Goal: Check status: Check status

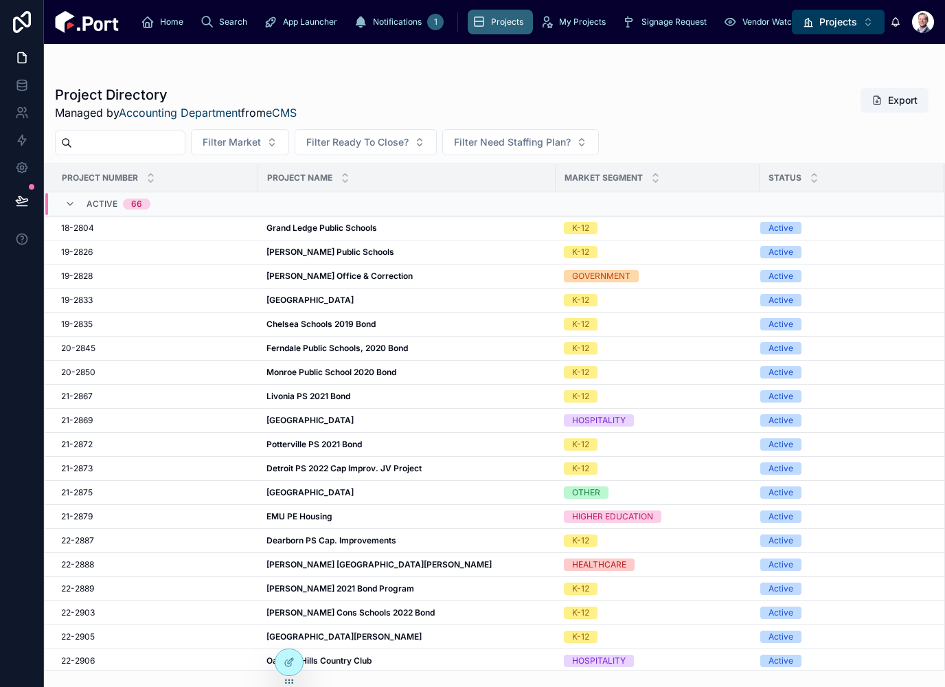
click at [742, 27] on span "Vendor Watch List" at bounding box center [777, 21] width 70 height 11
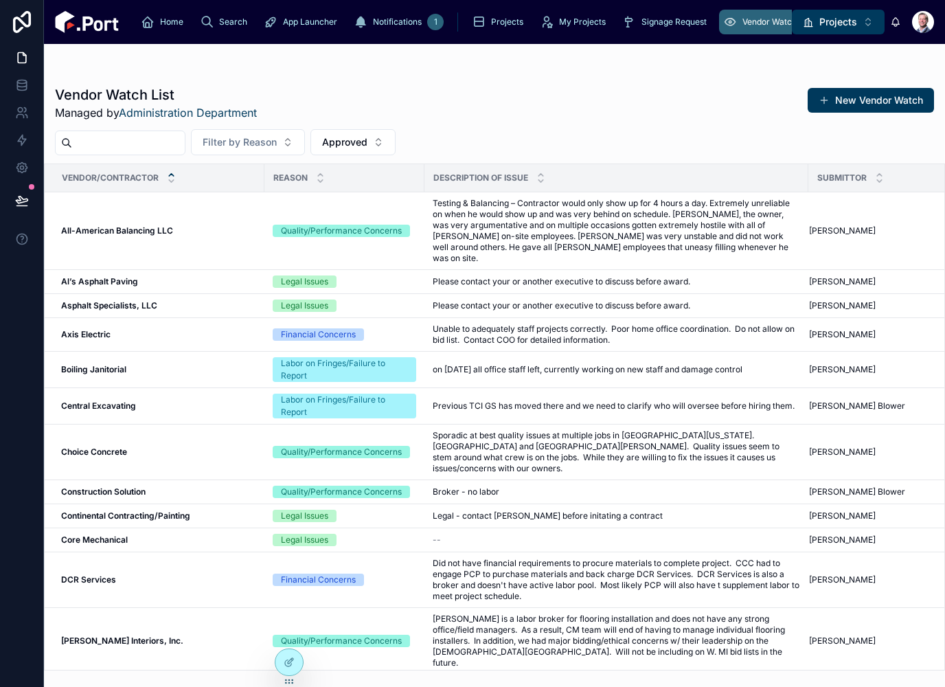
click at [849, 25] on span "Projects" at bounding box center [838, 22] width 38 height 14
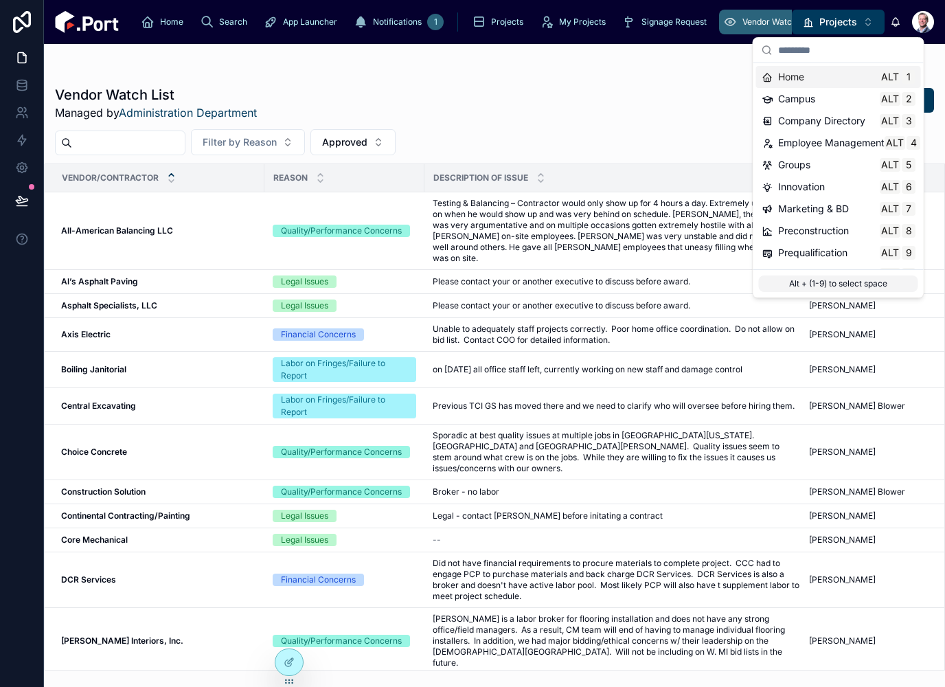
click at [843, 207] on span "Marketing & BD" at bounding box center [813, 209] width 71 height 14
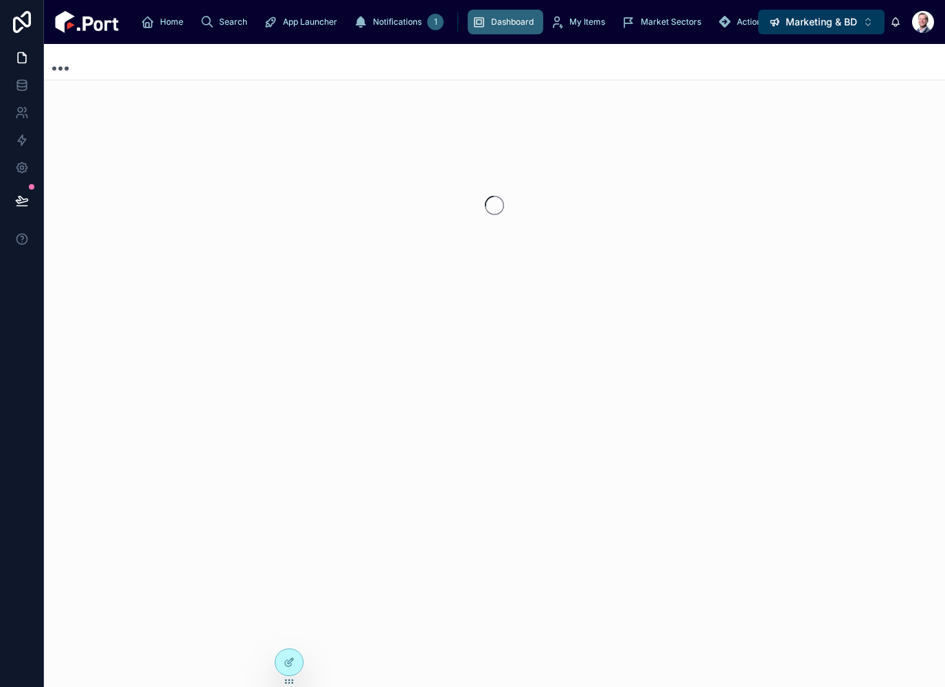
click at [799, 21] on button "scrollable content" at bounding box center [814, 22] width 30 height 25
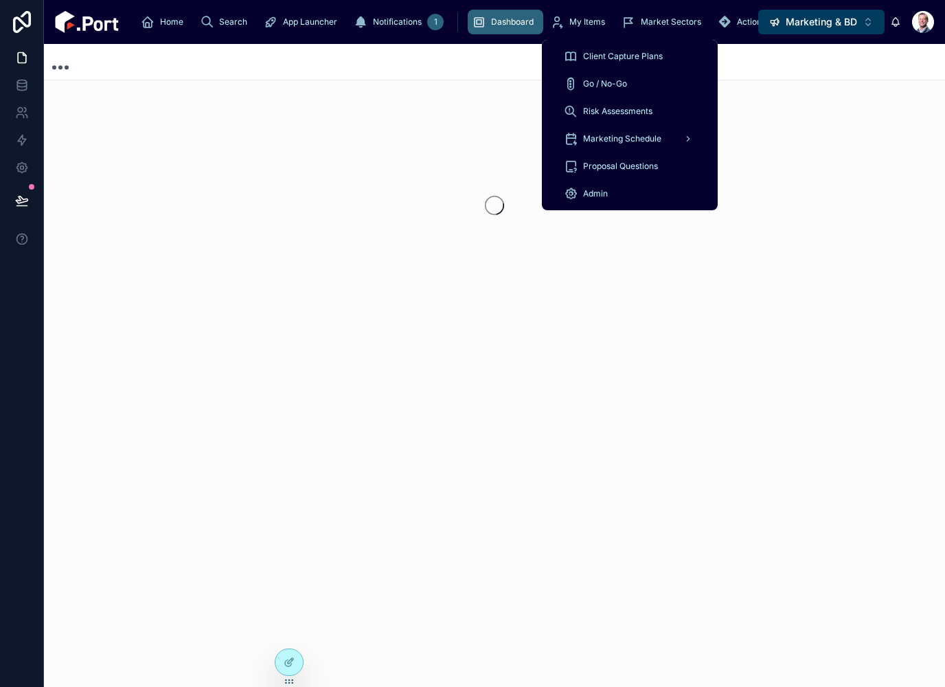
click at [646, 82] on div "Go / No-Go" at bounding box center [630, 84] width 132 height 22
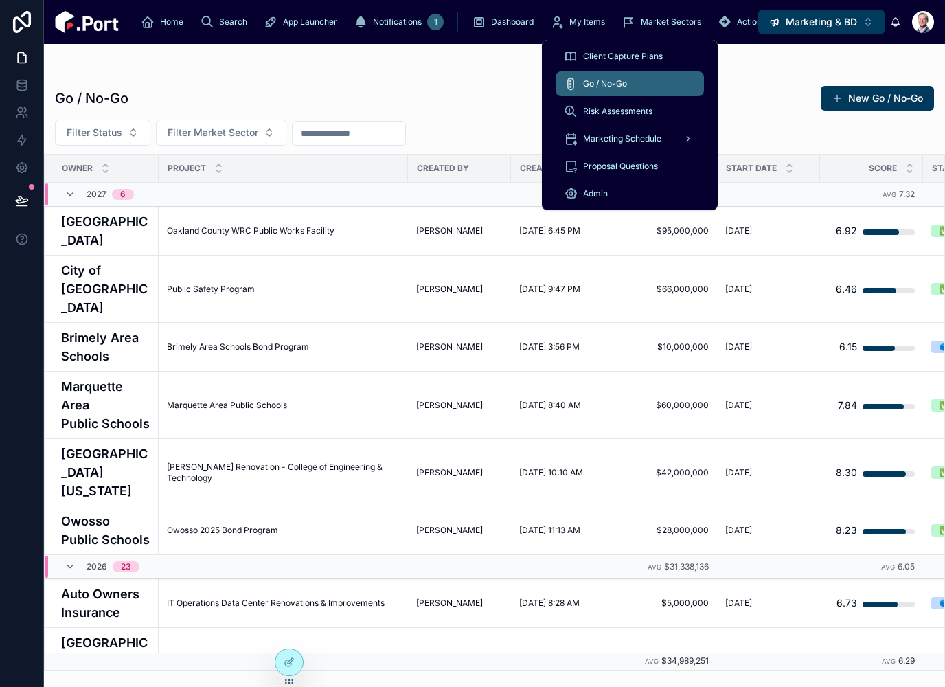
click at [494, 76] on div at bounding box center [494, 71] width 879 height 11
click at [482, 91] on div "Go / No-Go New Go / No-Go" at bounding box center [494, 98] width 879 height 26
click at [807, 25] on icon "scrollable content" at bounding box center [814, 22] width 14 height 14
click at [810, 19] on icon "scrollable content" at bounding box center [814, 19] width 9 height 0
click at [470, 78] on div "Go / No-Go New Go / No-Go Filter Status Filter Market Sector Owner Project Crea…" at bounding box center [494, 373] width 901 height 593
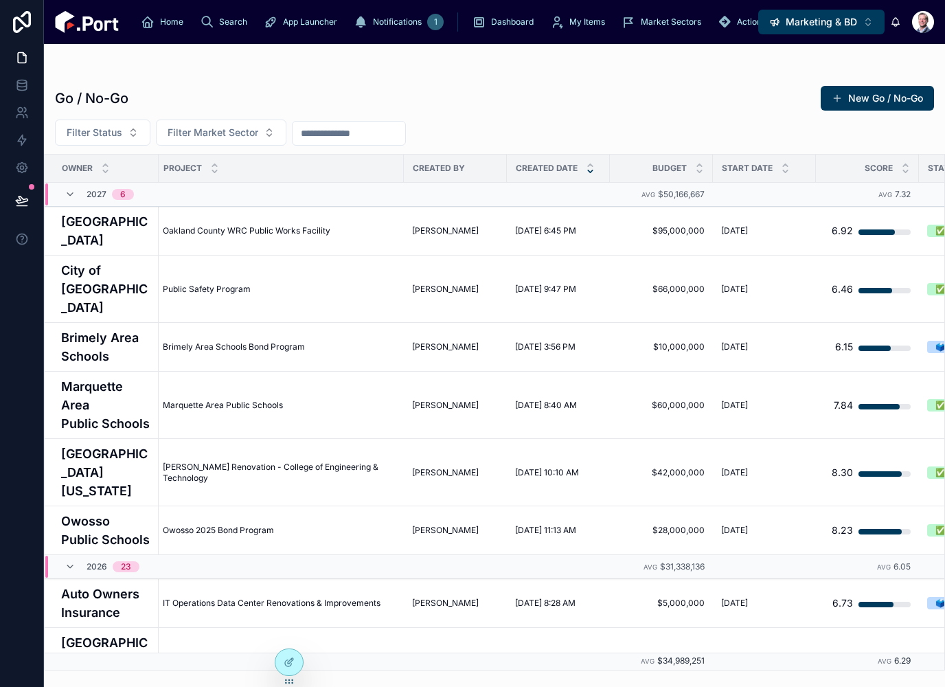
scroll to position [0, 4]
click at [90, 236] on h4 "[GEOGRAPHIC_DATA]" at bounding box center [105, 230] width 89 height 37
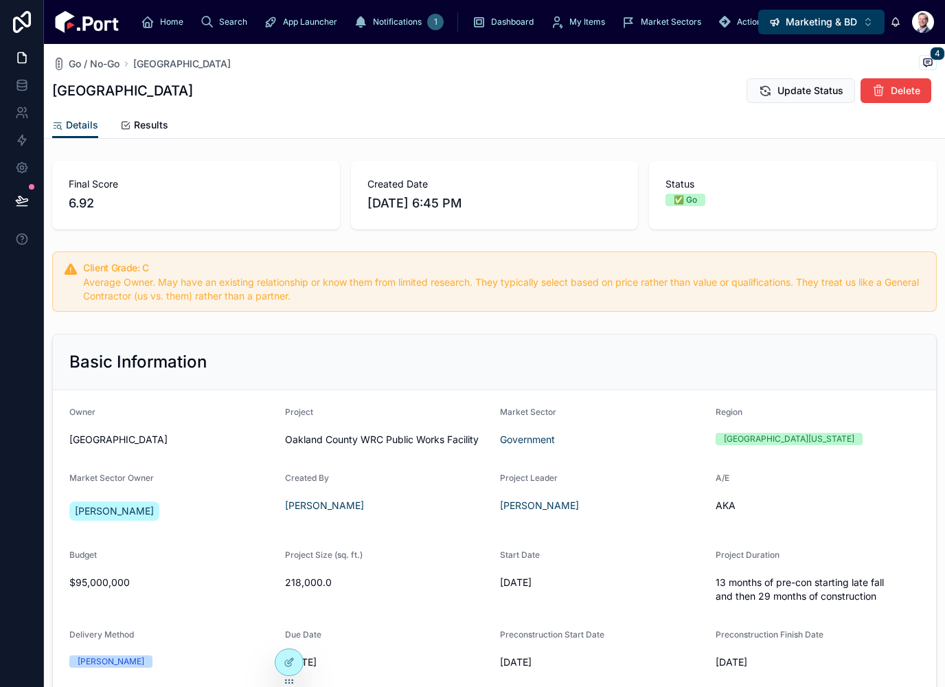
click at [154, 134] on link "Results" at bounding box center [144, 126] width 48 height 27
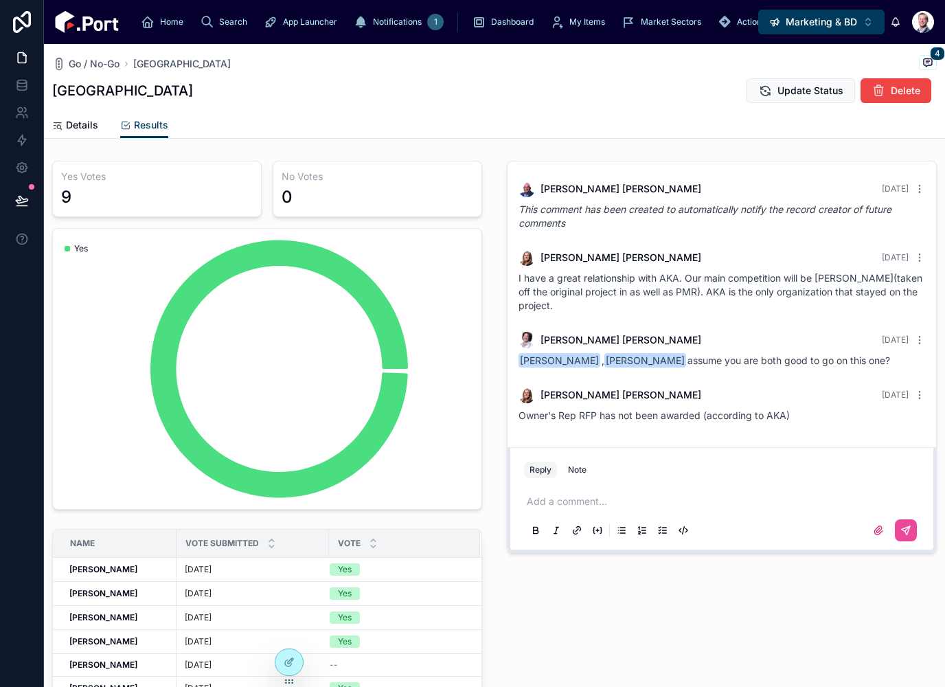
click at [491, 22] on span "Dashboard" at bounding box center [512, 21] width 43 height 11
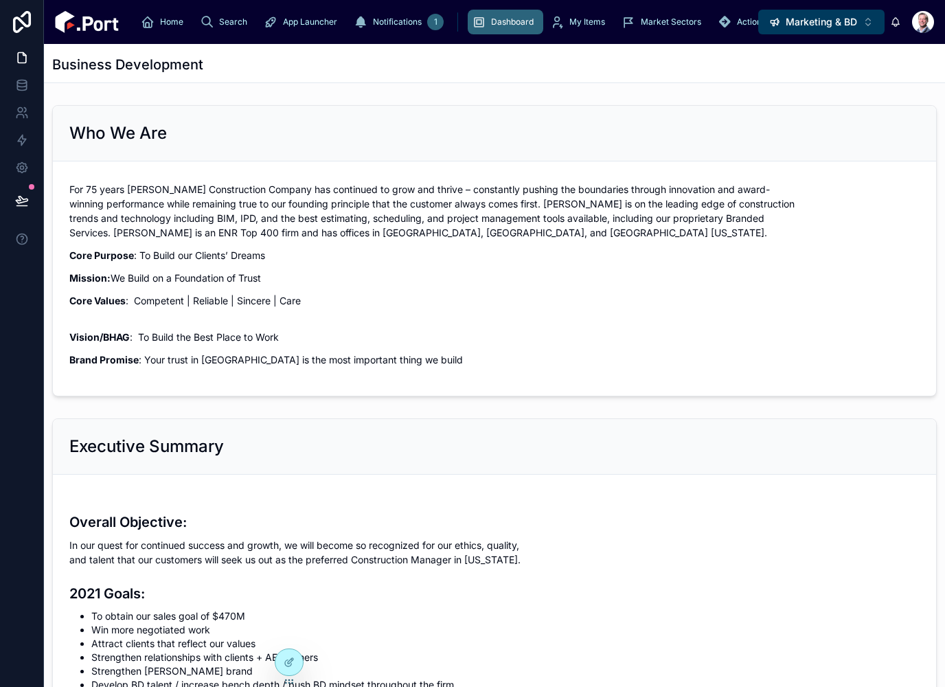
click at [841, 24] on span "Marketing & BD" at bounding box center [821, 22] width 71 height 14
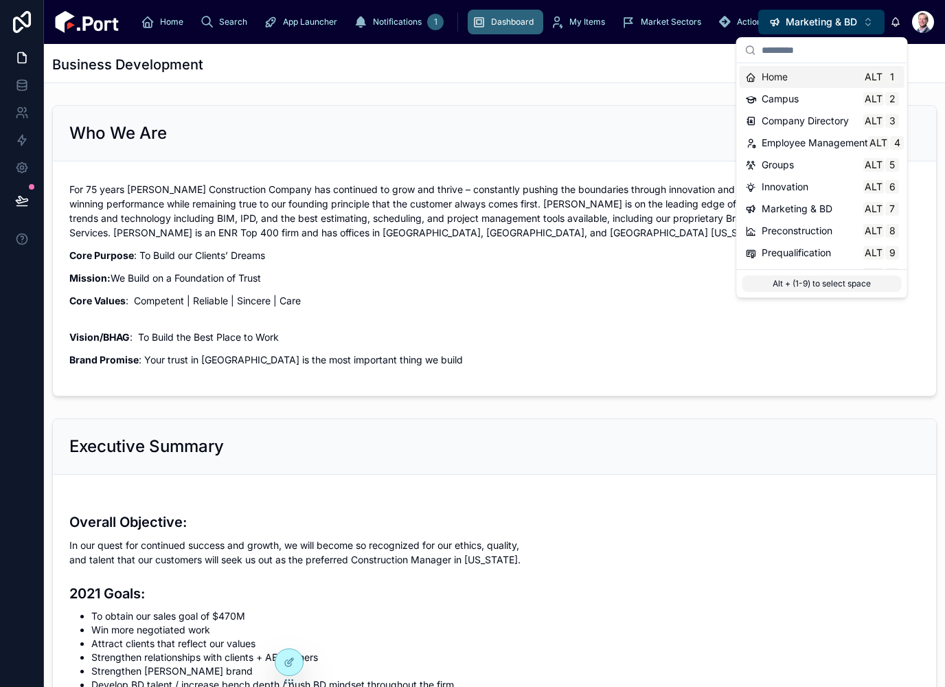
click at [840, 102] on div "Campus Alt 2" at bounding box center [822, 99] width 154 height 14
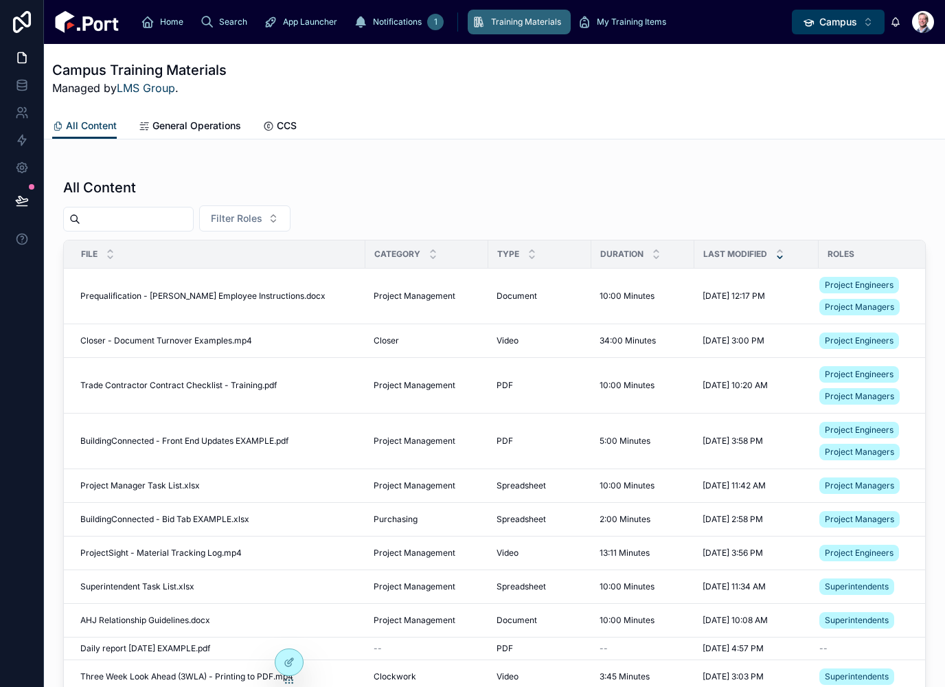
click at [849, 28] on span "Campus" at bounding box center [838, 22] width 38 height 14
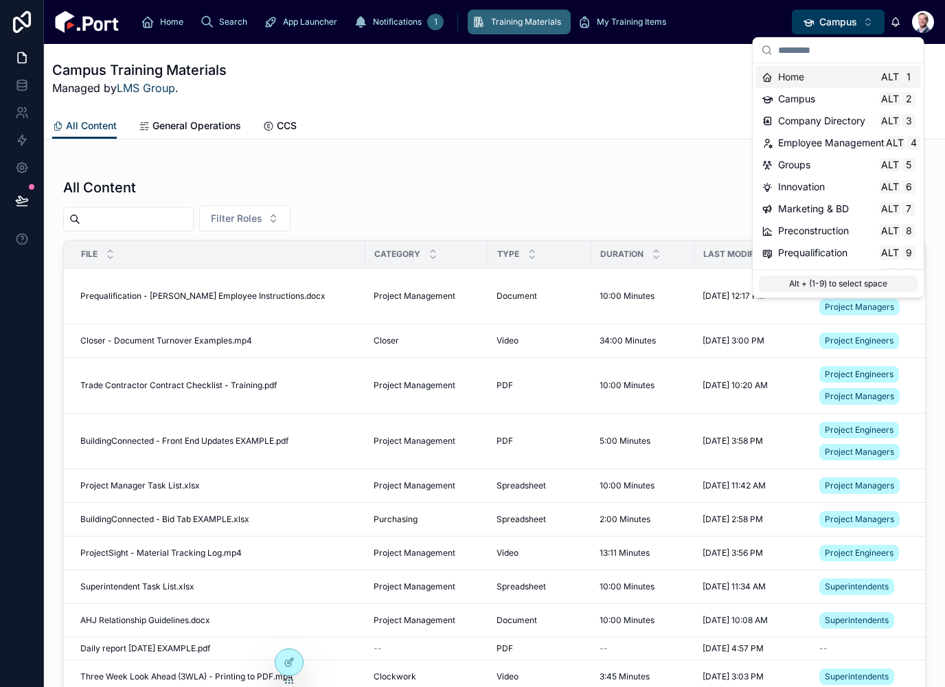
click at [839, 208] on span "Marketing & BD" at bounding box center [813, 209] width 71 height 14
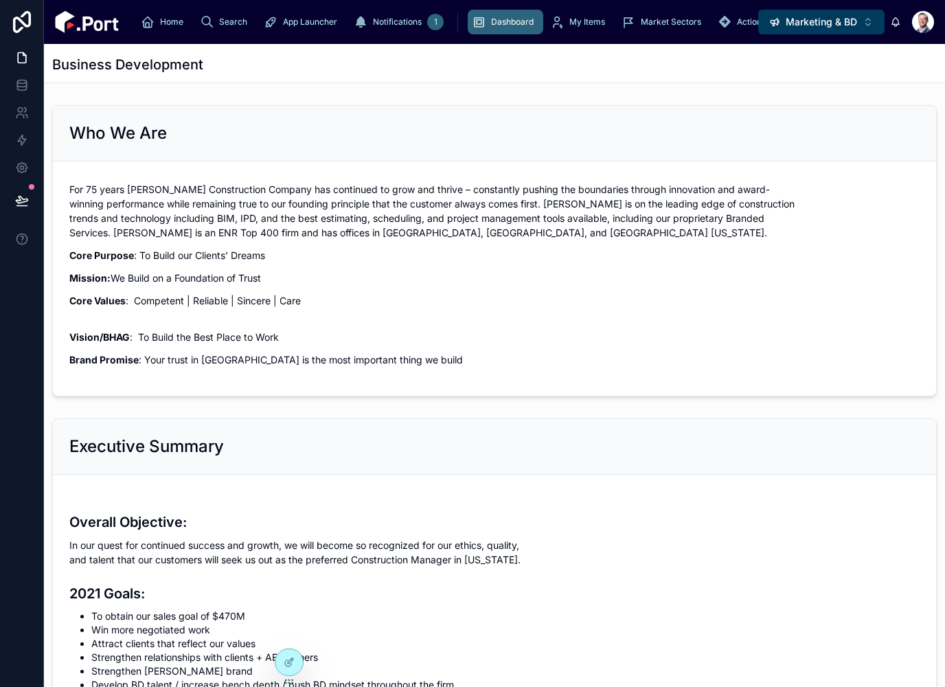
click at [841, 29] on button "Marketing & BD Alt 7" at bounding box center [821, 22] width 126 height 25
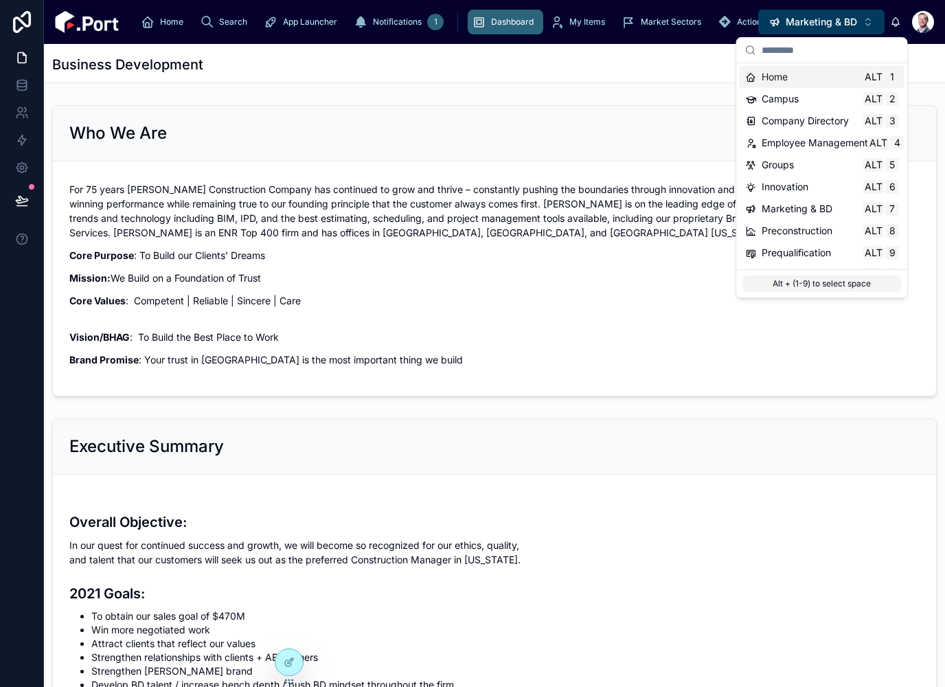
click at [652, 128] on div "Who We Are" at bounding box center [494, 133] width 850 height 22
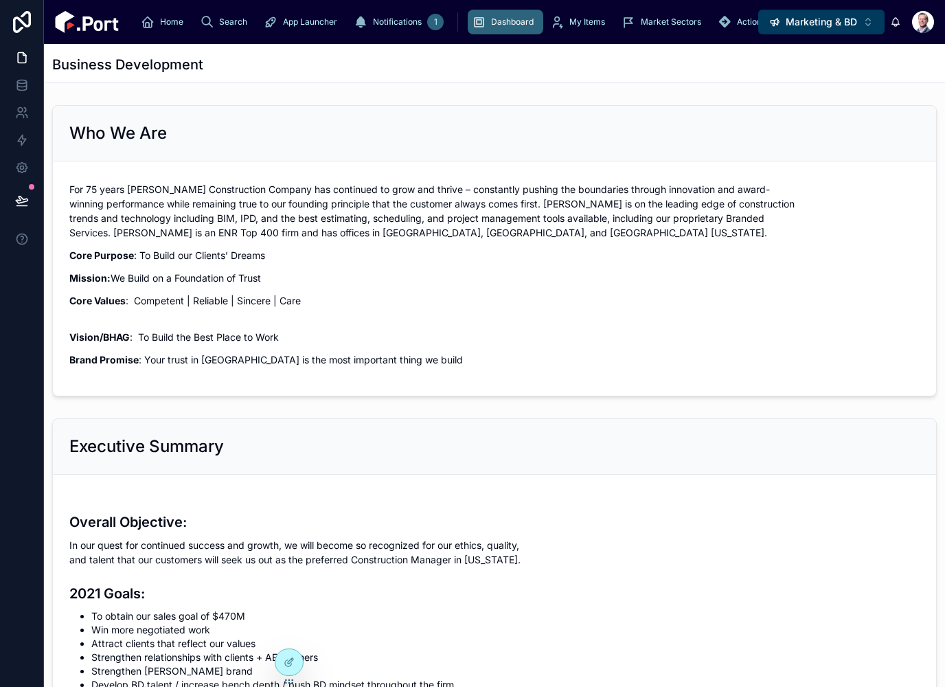
click at [799, 30] on button "scrollable content" at bounding box center [814, 22] width 30 height 25
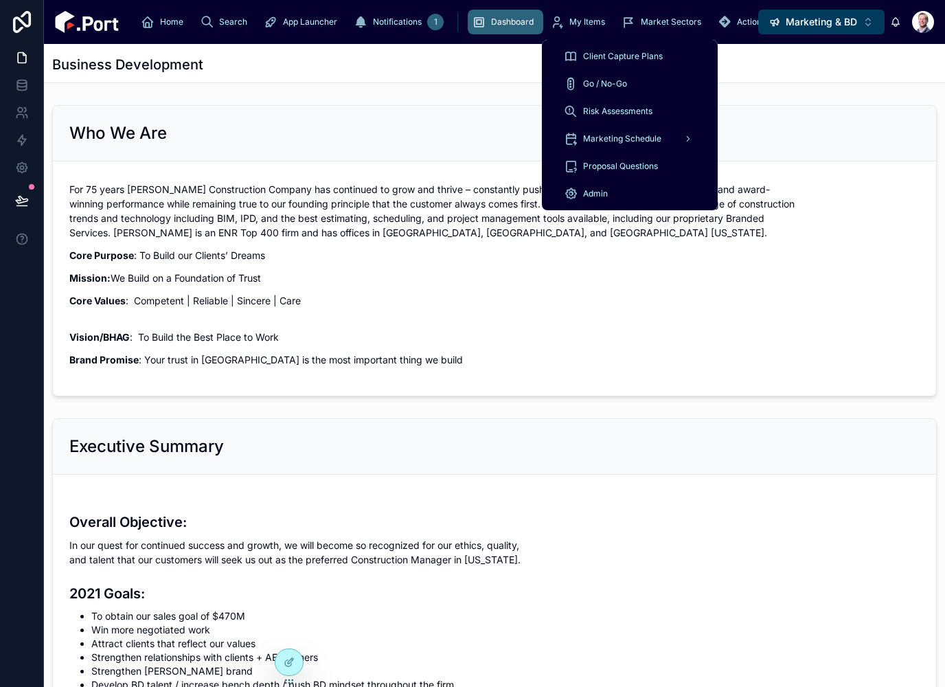
click at [633, 78] on div "Go / No-Go" at bounding box center [630, 84] width 132 height 22
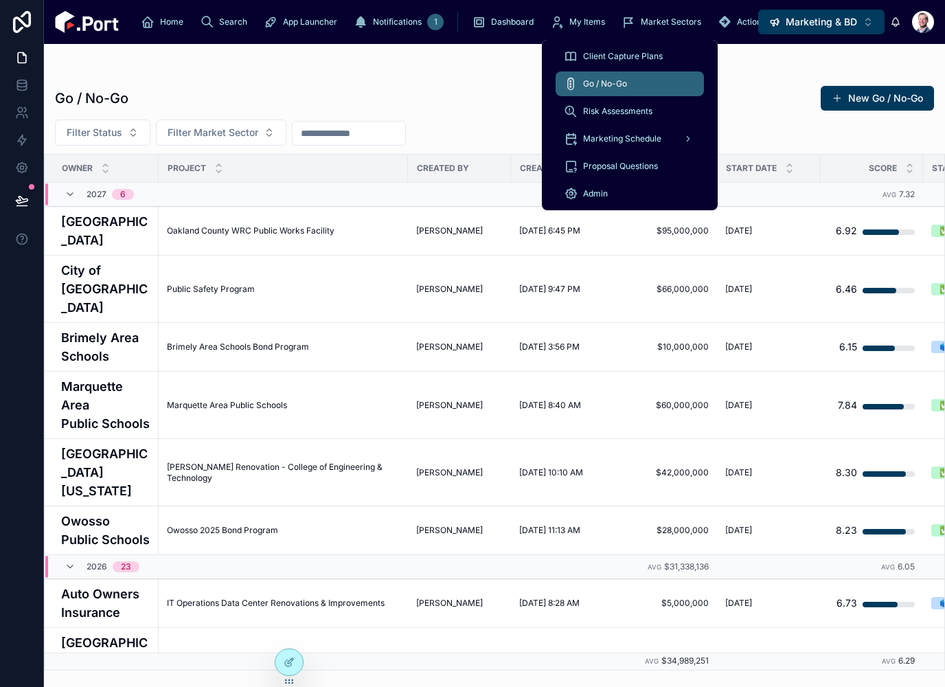
click at [101, 244] on h4 "[GEOGRAPHIC_DATA]" at bounding box center [105, 230] width 89 height 37
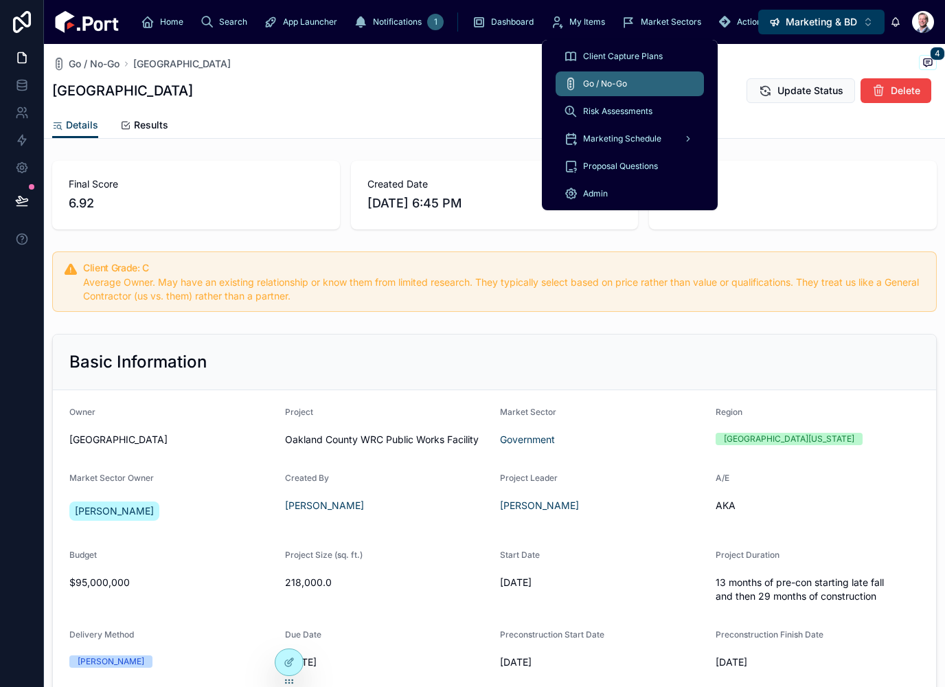
click at [356, 104] on div "Go / No-Go [GEOGRAPHIC_DATA] 4 [GEOGRAPHIC_DATA] Update Status [GEOGRAPHIC_DATA]" at bounding box center [494, 78] width 885 height 68
click at [106, 69] on span "Go / No-Go" at bounding box center [94, 64] width 51 height 14
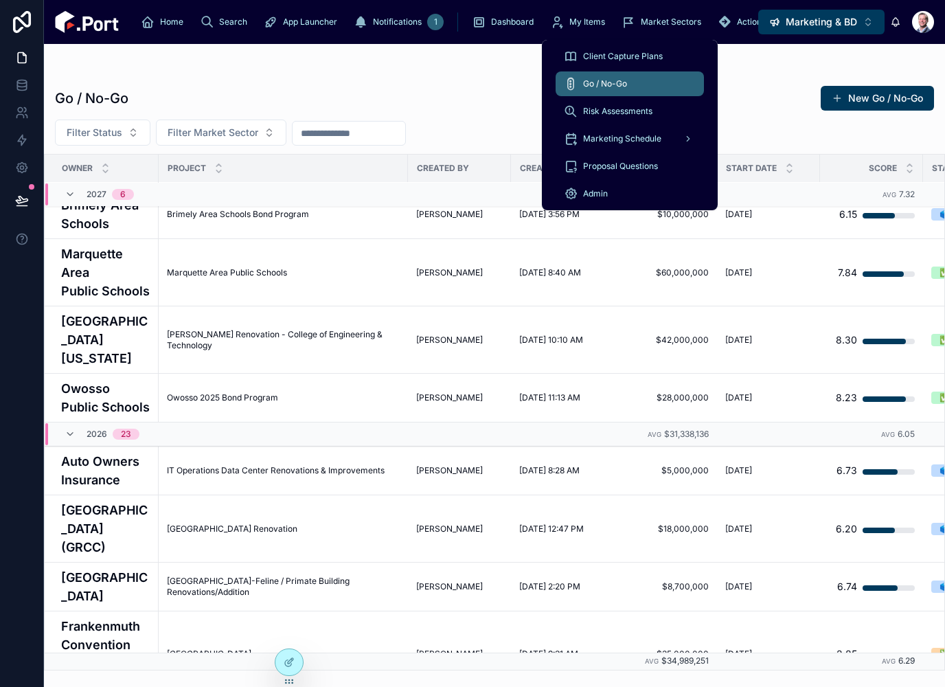
scroll to position [133, 0]
click at [94, 379] on h4 "Owosso Public Schools" at bounding box center [105, 397] width 89 height 37
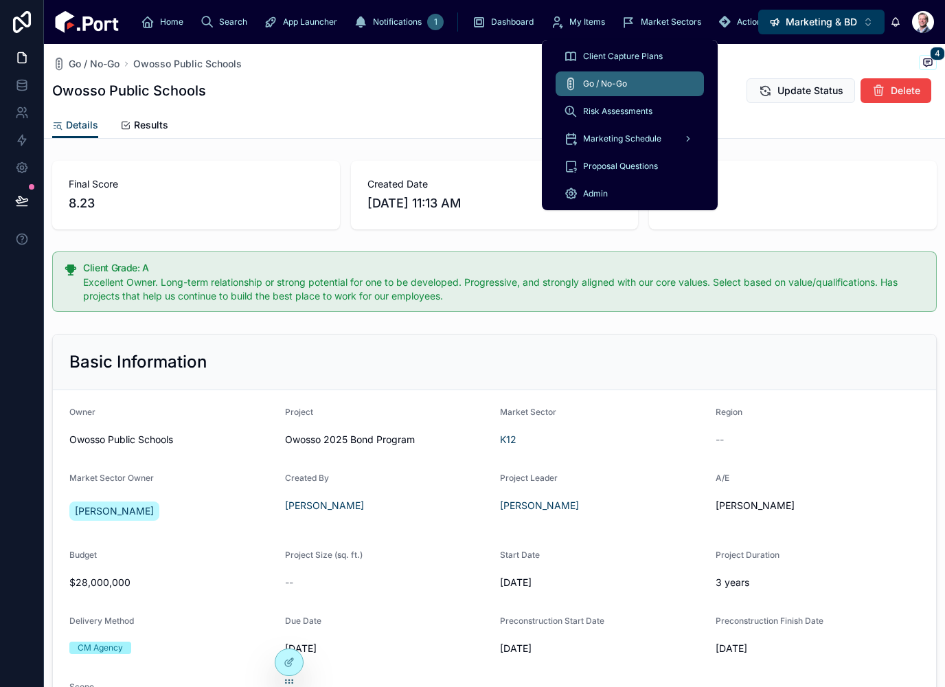
click at [409, 99] on div "Owosso Public Schools Update Status Delete" at bounding box center [494, 91] width 885 height 26
click at [162, 122] on span "Results" at bounding box center [151, 125] width 34 height 14
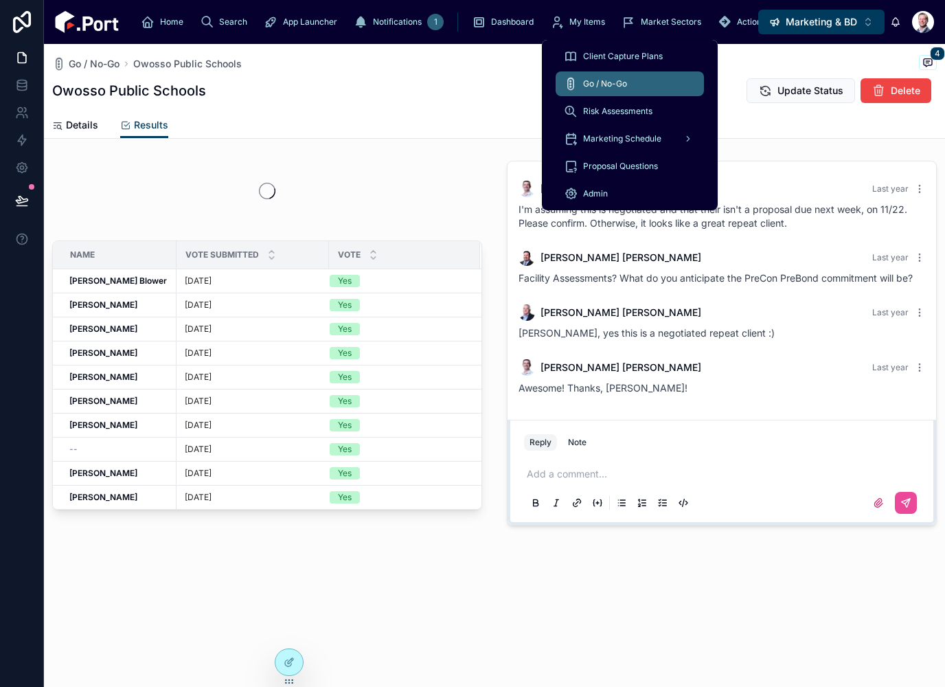
click at [807, 23] on icon "scrollable content" at bounding box center [814, 22] width 14 height 14
click at [807, 26] on icon "scrollable content" at bounding box center [814, 22] width 14 height 14
click at [799, 34] on button "scrollable content" at bounding box center [814, 22] width 30 height 25
click at [799, 33] on button "scrollable content" at bounding box center [814, 22] width 30 height 25
click at [807, 27] on icon "scrollable content" at bounding box center [814, 22] width 14 height 14
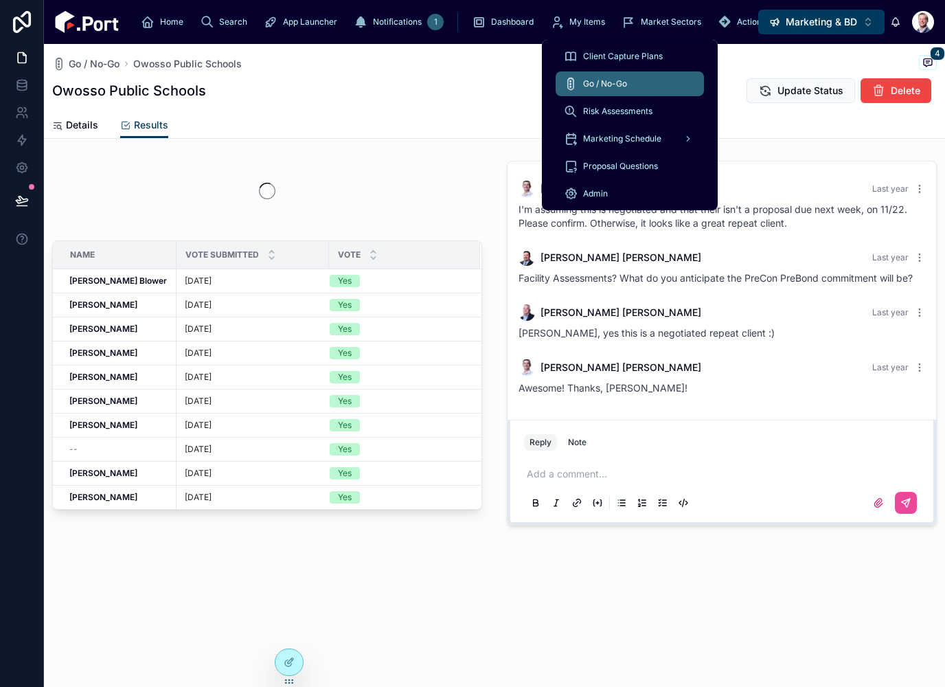
click at [807, 27] on icon "scrollable content" at bounding box center [814, 22] width 14 height 14
click at [799, 19] on button "scrollable content" at bounding box center [814, 22] width 30 height 25
click at [474, 119] on div "Details Results" at bounding box center [494, 125] width 885 height 26
